Goal: Find specific page/section: Find specific page/section

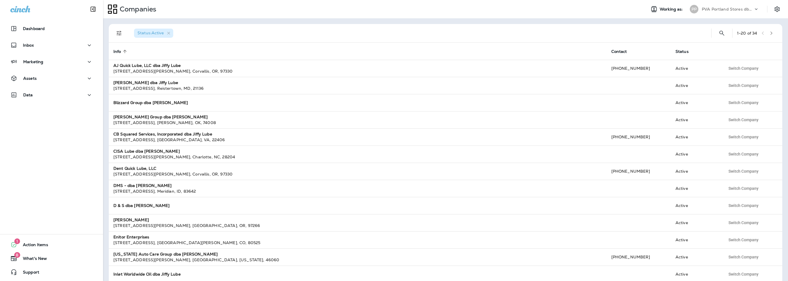
click at [716, 11] on p "PVA Portland Stores dba Jiffy Lube" at bounding box center [727, 9] width 52 height 5
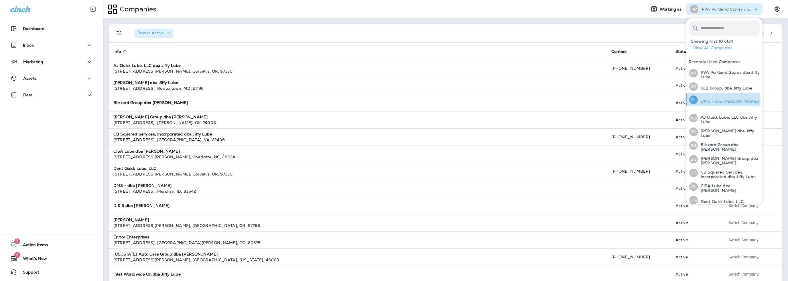
click at [718, 100] on p "DMS - dba [PERSON_NAME]" at bounding box center [727, 101] width 61 height 5
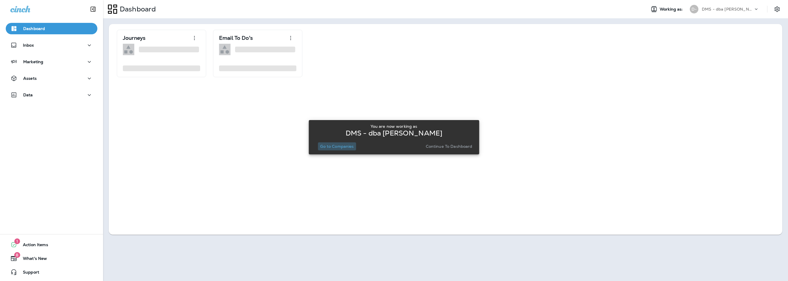
click at [347, 145] on p "Go to Companies" at bounding box center [336, 146] width 33 height 5
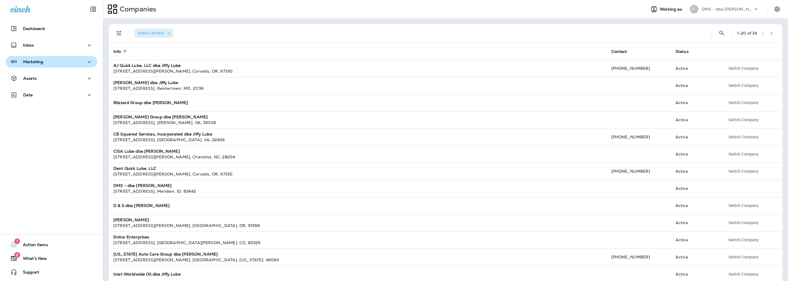
click at [47, 64] on div "Marketing" at bounding box center [51, 61] width 82 height 7
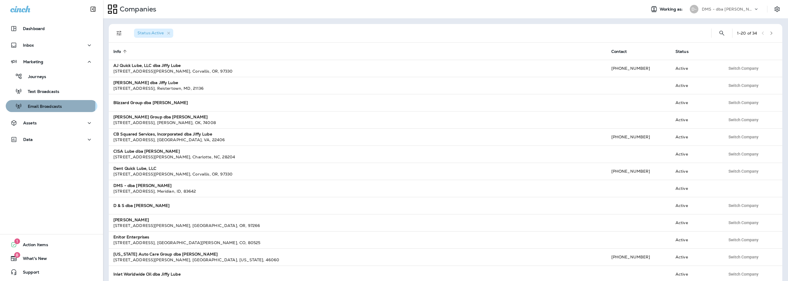
click at [40, 105] on p "Email Broadcasts" at bounding box center [42, 106] width 40 height 5
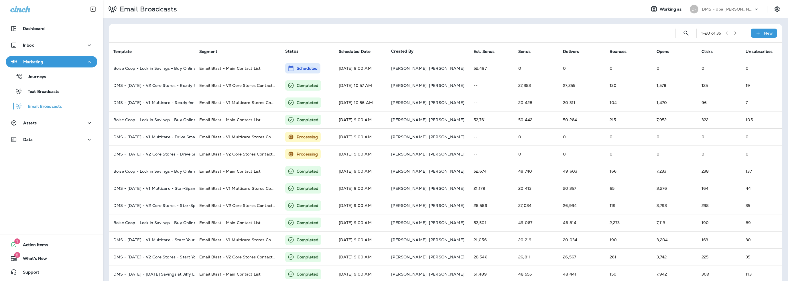
click at [720, 9] on p "DMS - dba [PERSON_NAME]" at bounding box center [727, 9] width 52 height 5
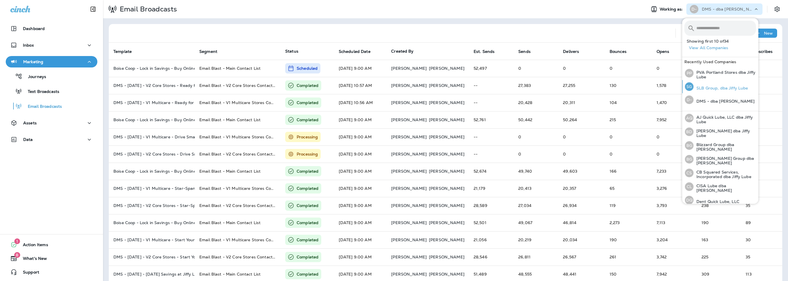
click at [712, 90] on p "SLB Group, dba Jiffy Lube" at bounding box center [720, 88] width 55 height 5
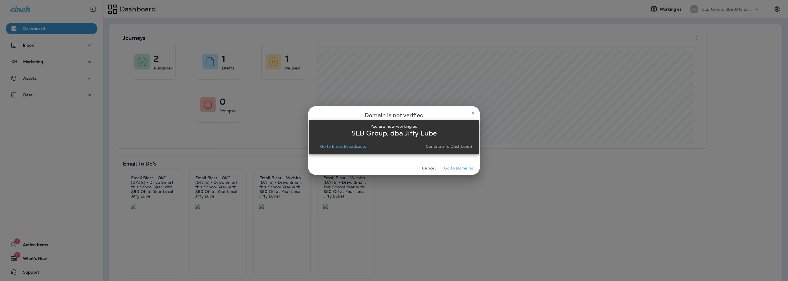
click at [338, 144] on button "Go to Email Broadcasts" at bounding box center [343, 147] width 50 height 8
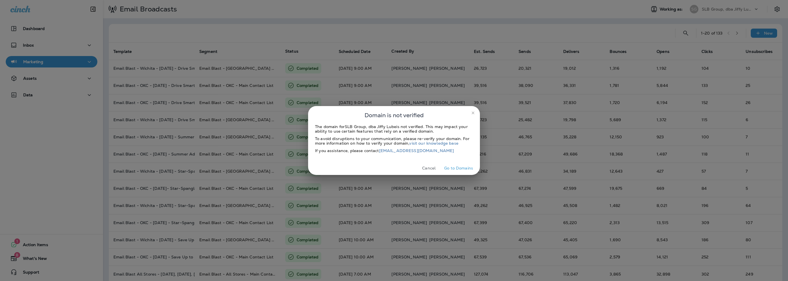
click at [42, 65] on div "Domain is not verified The domain for SLB Group, dba Jiffy Lube is not verified…" at bounding box center [394, 140] width 788 height 281
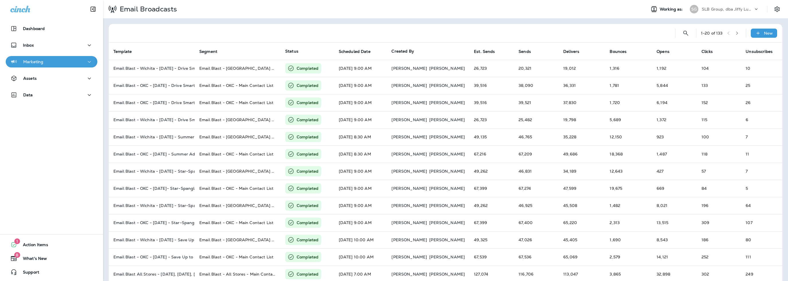
click at [40, 64] on p "Marketing" at bounding box center [33, 62] width 20 height 5
click at [41, 95] on div "Text Broadcasts" at bounding box center [33, 91] width 51 height 9
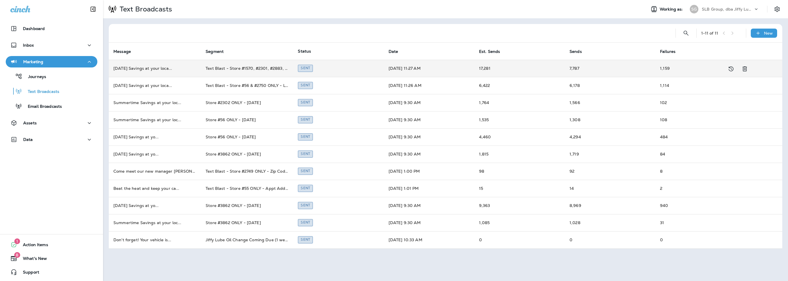
click at [665, 71] on td "1,159" at bounding box center [700, 68] width 90 height 17
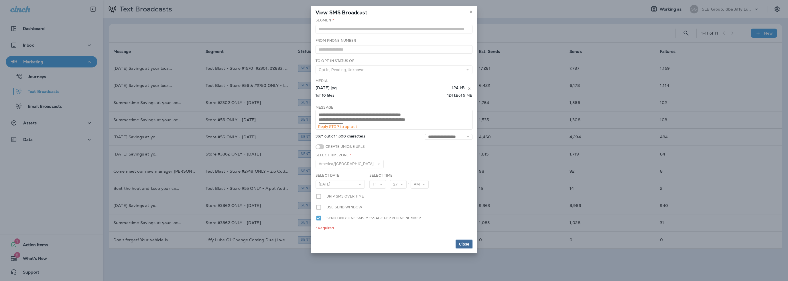
click at [460, 244] on span "Close" at bounding box center [464, 244] width 10 height 4
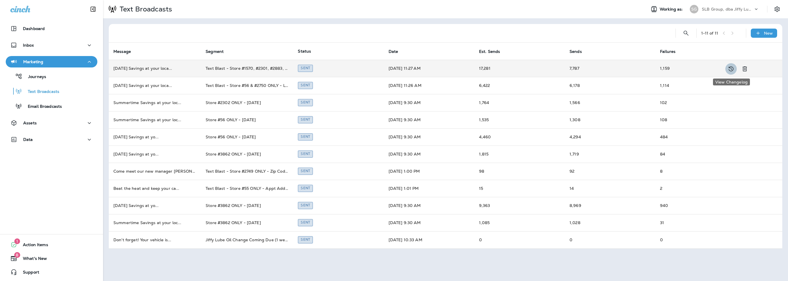
click at [729, 70] on icon "View Changelog" at bounding box center [730, 69] width 5 height 5
